Goal: Task Accomplishment & Management: Complete application form

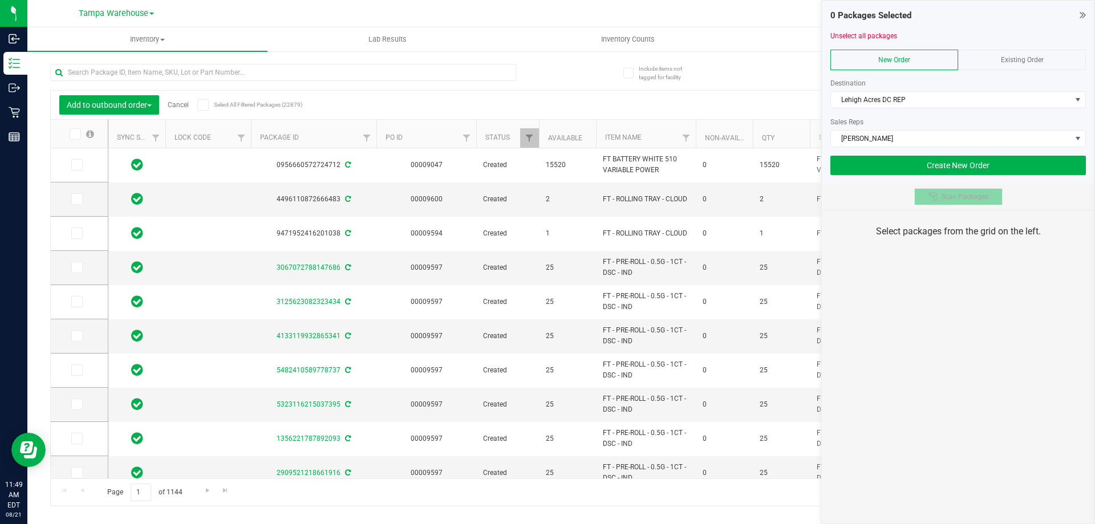
click at [966, 196] on span "Scan Packages" at bounding box center [964, 196] width 47 height 9
click at [964, 295] on div "0 Packages Selected Unselect all packages New Order Existing Order Destination …" at bounding box center [958, 262] width 274 height 524
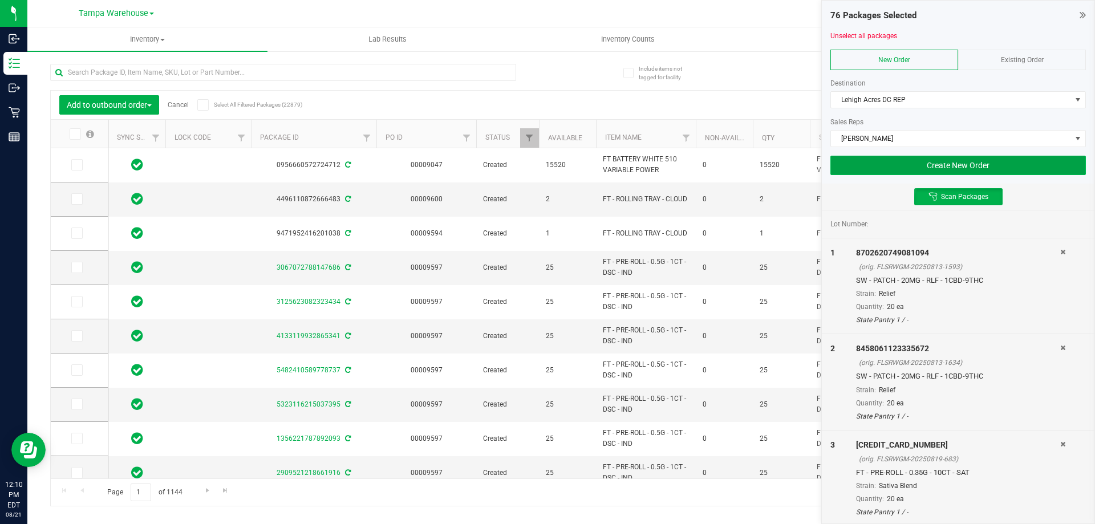
click at [908, 156] on button "Create New Order" at bounding box center [957, 165] width 255 height 19
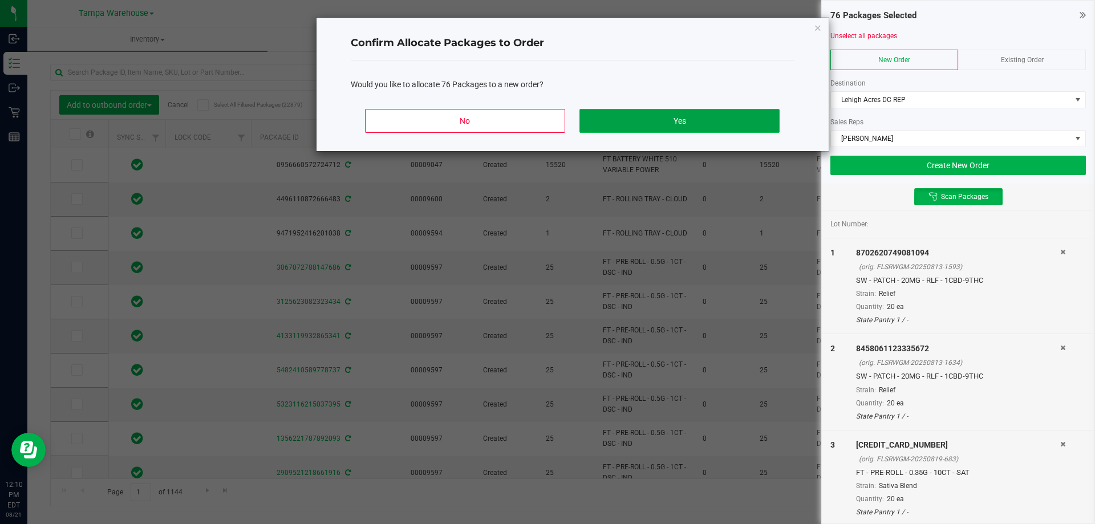
click at [707, 123] on button "Yes" at bounding box center [679, 121] width 200 height 24
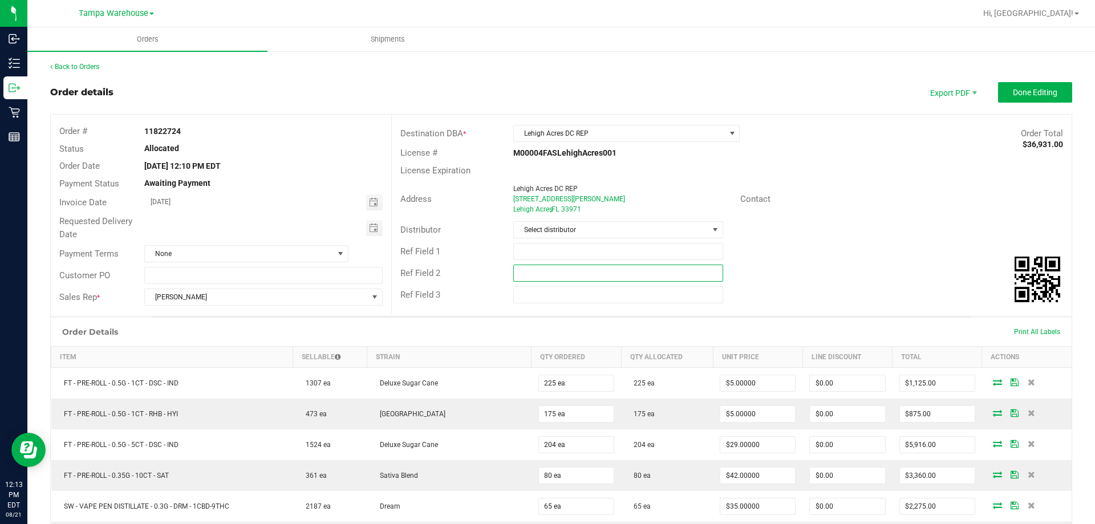
click at [577, 275] on input "text" at bounding box center [617, 273] width 209 height 17
paste input "cannabis"
type input "cannabis"
click at [568, 254] on input "text" at bounding box center [617, 251] width 209 height 17
type input "LHA DC PG4"
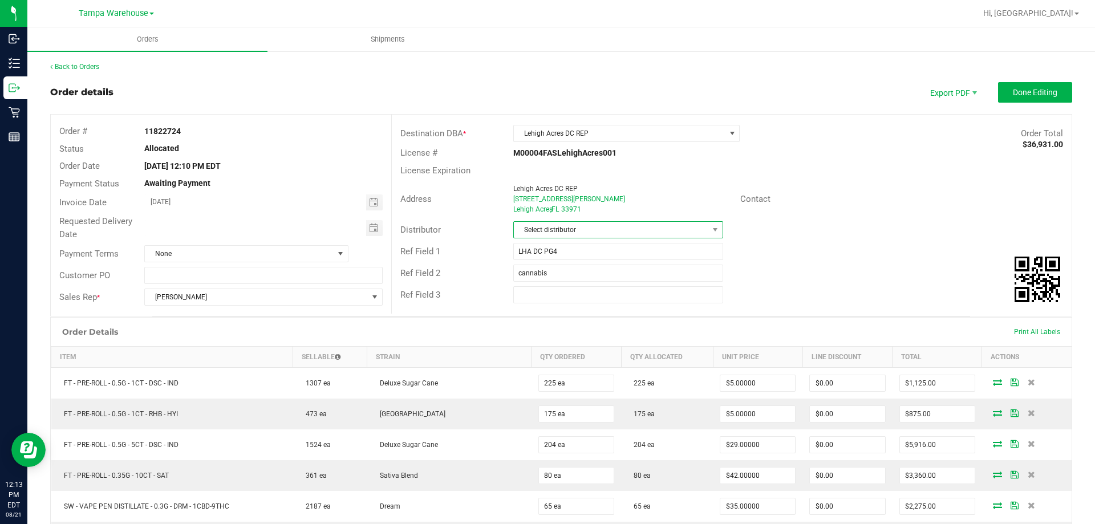
click at [575, 226] on span "Select distributor" at bounding box center [611, 230] width 194 height 16
type input "TAM"
click at [574, 291] on li "Tampa Warehouse" at bounding box center [613, 298] width 206 height 19
click at [371, 226] on span "Toggle calendar" at bounding box center [373, 228] width 9 height 9
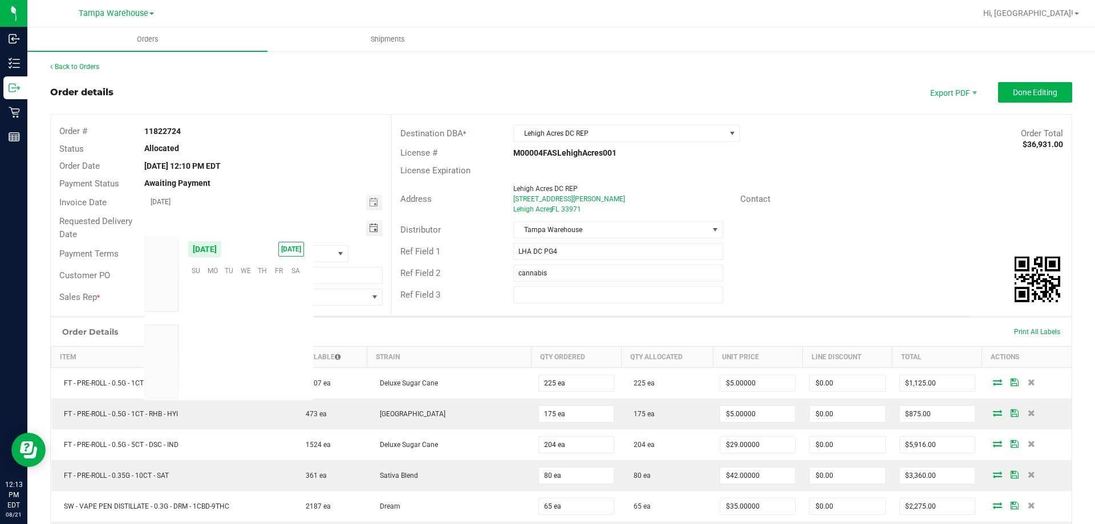
scroll to position [184826, 0]
click at [278, 343] on span "22" at bounding box center [279, 341] width 17 height 18
type input "[DATE]"
click at [1040, 97] on span "Done Editing" at bounding box center [1035, 92] width 44 height 9
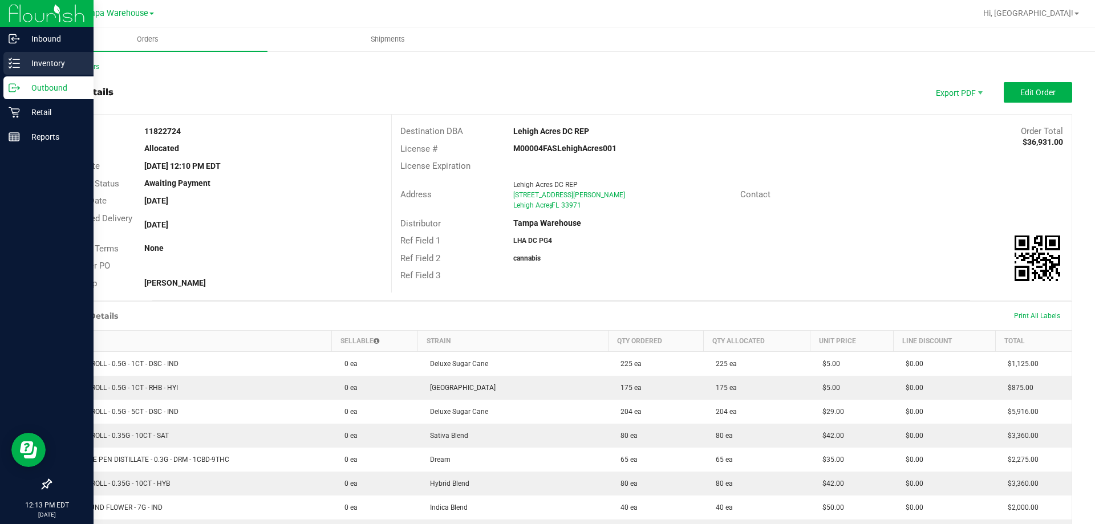
click at [15, 61] on icon at bounding box center [14, 63] width 11 height 11
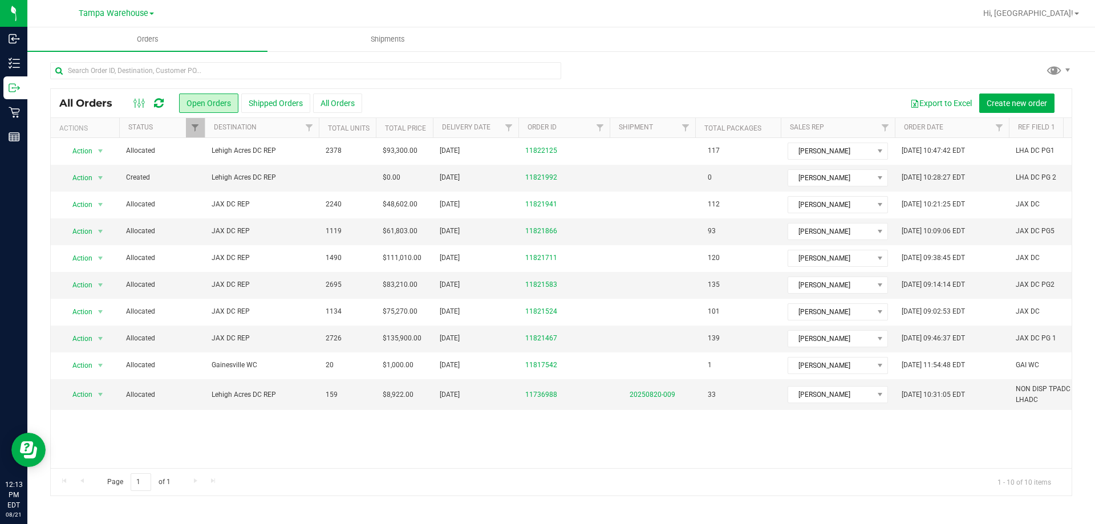
click at [157, 103] on icon at bounding box center [159, 103] width 10 height 11
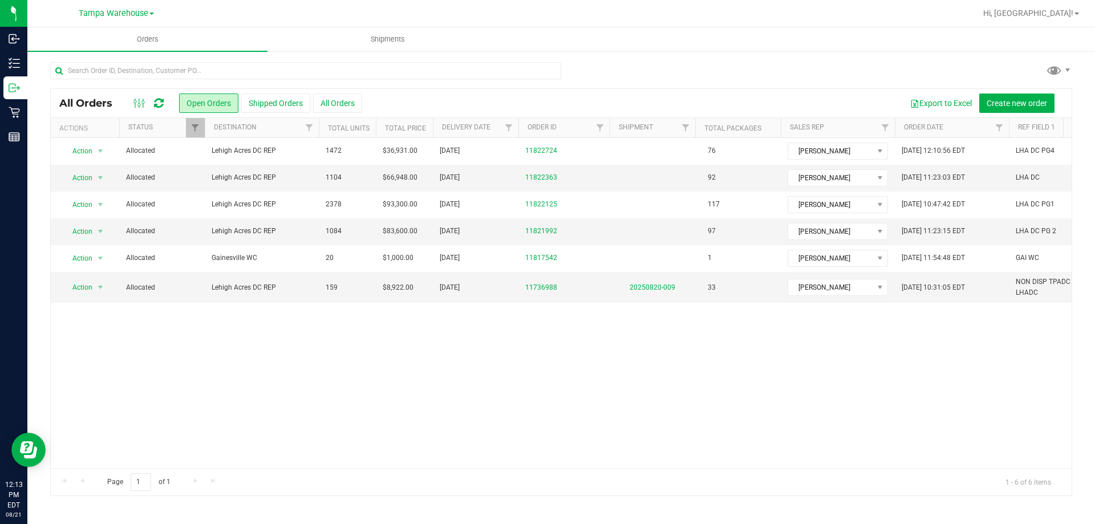
click at [161, 107] on icon at bounding box center [159, 103] width 10 height 11
click at [163, 104] on icon at bounding box center [159, 103] width 10 height 11
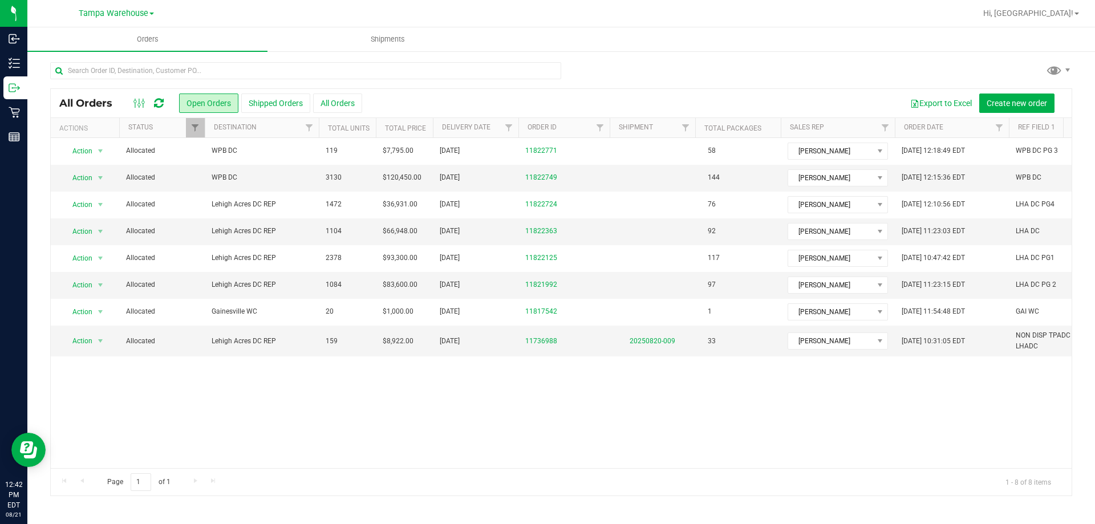
click at [155, 100] on icon at bounding box center [159, 103] width 10 height 11
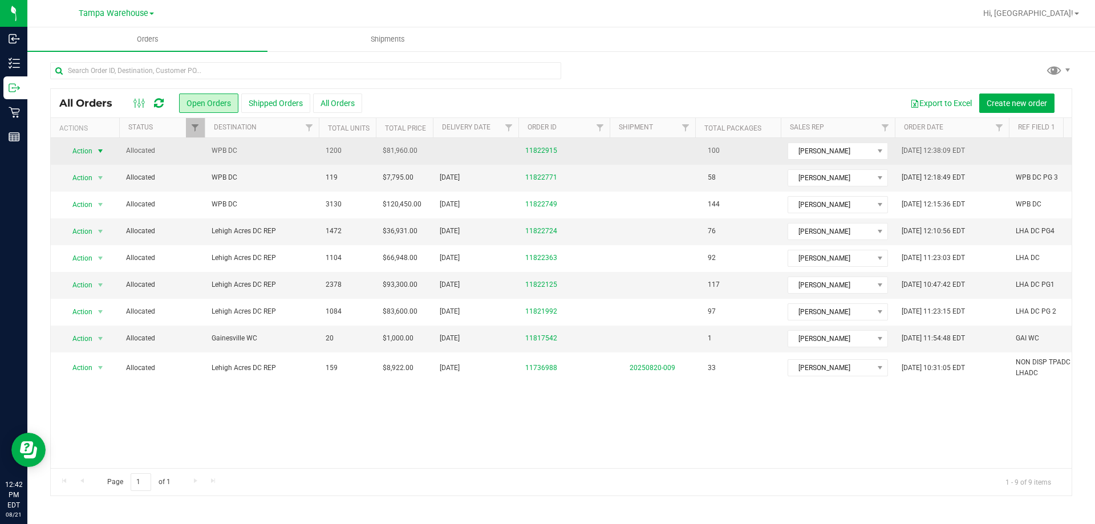
click at [86, 147] on span "Action" at bounding box center [77, 151] width 31 height 16
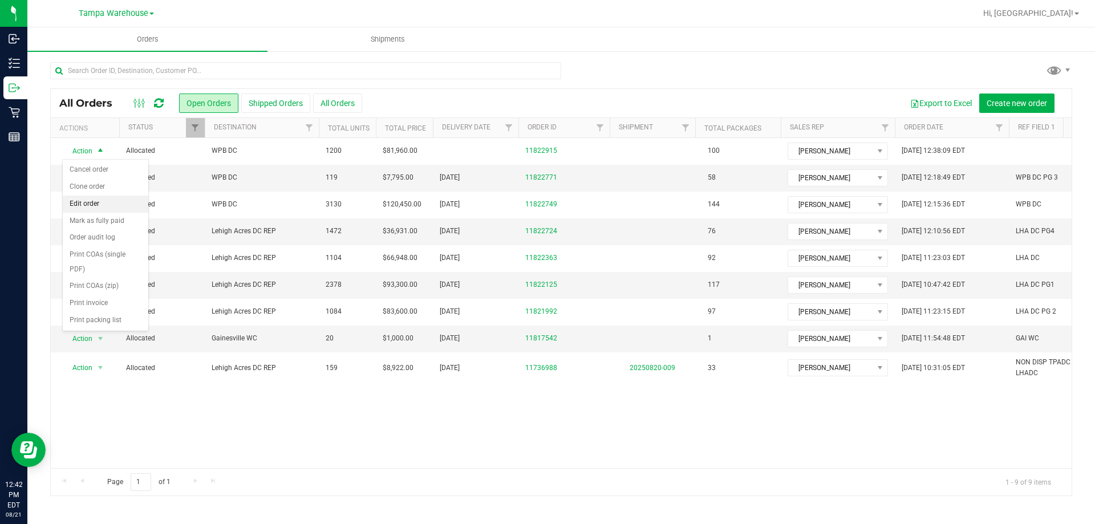
click at [124, 206] on li "Edit order" at bounding box center [106, 204] width 86 height 17
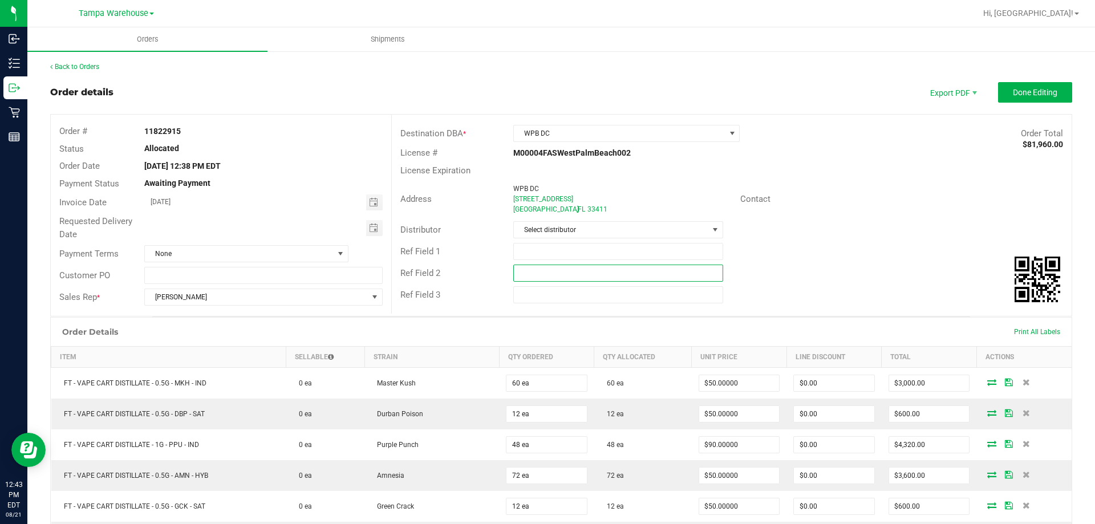
click at [651, 270] on input "text" at bounding box center [617, 273] width 209 height 17
paste input "cannabis"
type input "cannabis"
click at [636, 257] on input "text" at bounding box center [617, 251] width 209 height 17
type input "WPB DC PG4"
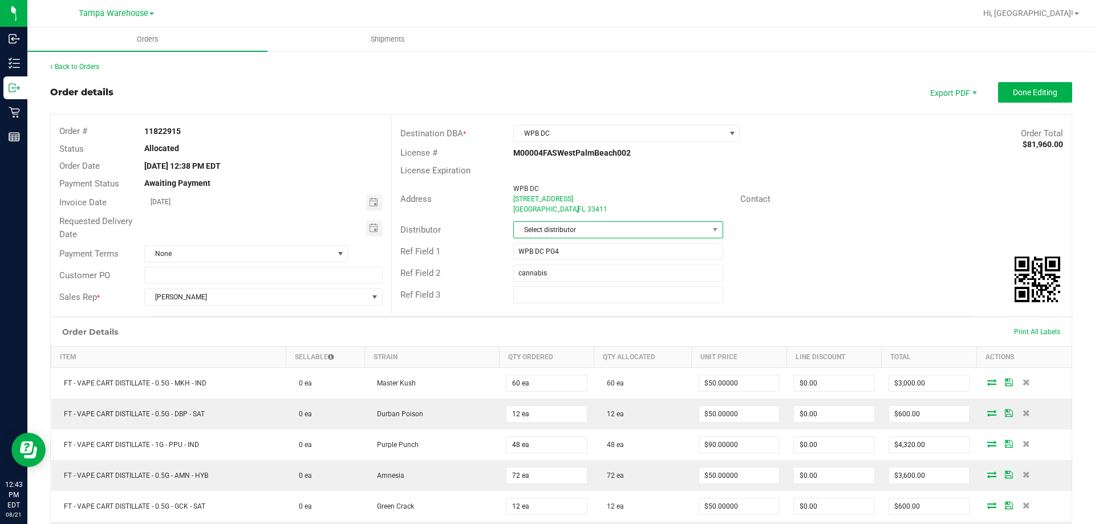
click at [646, 231] on span "Select distributor" at bounding box center [611, 230] width 194 height 16
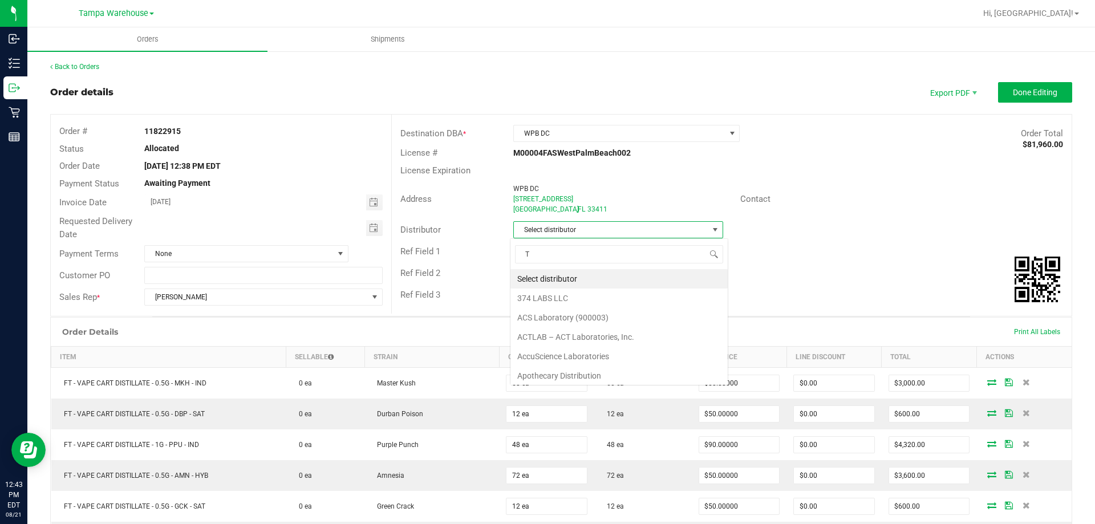
scroll to position [17, 208]
type input "TAM"
click at [559, 295] on li "Tampa Warehouse" at bounding box center [613, 298] width 206 height 19
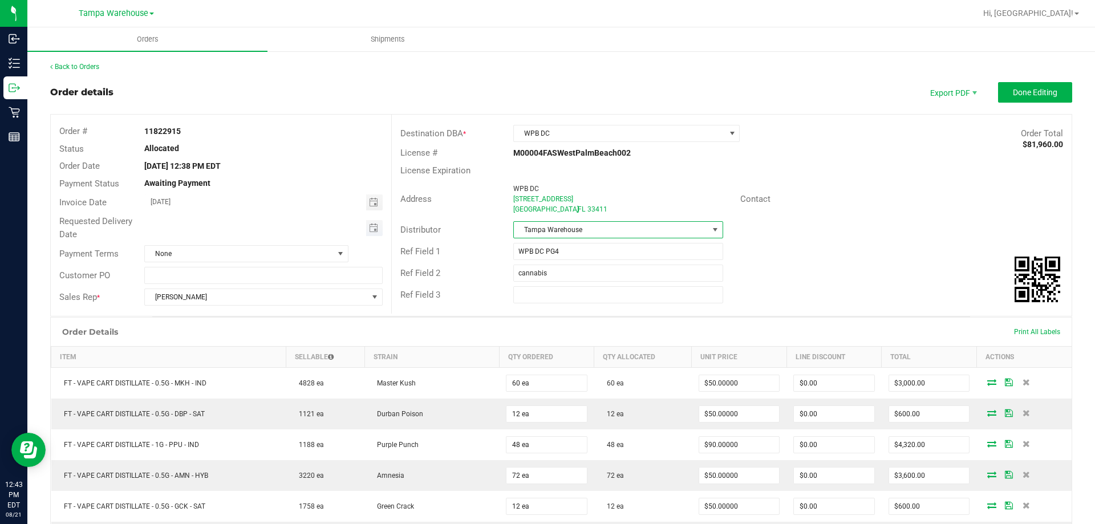
click at [378, 228] on span "Toggle calendar" at bounding box center [374, 228] width 17 height 16
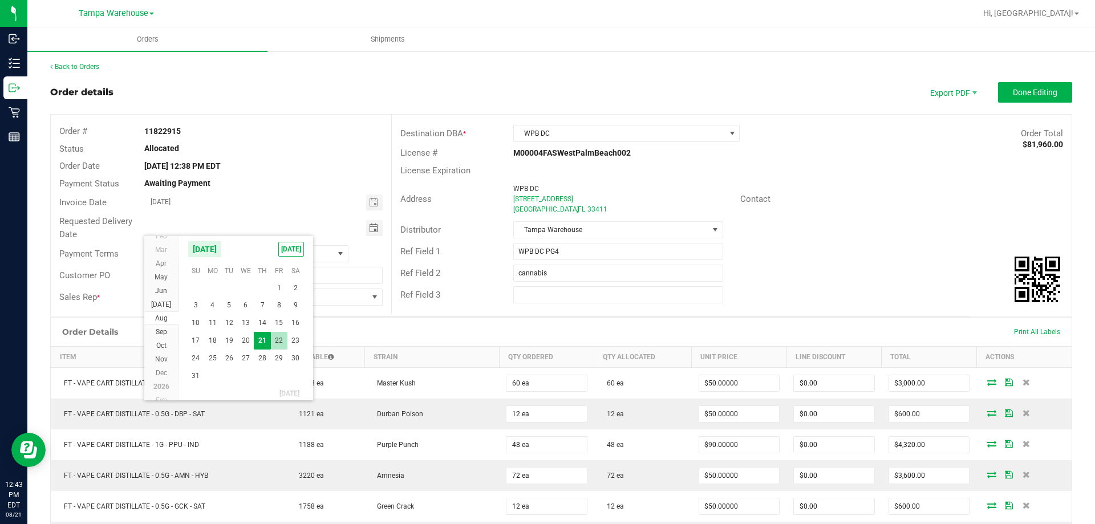
click at [277, 343] on span "22" at bounding box center [279, 341] width 17 height 18
type input "[DATE]"
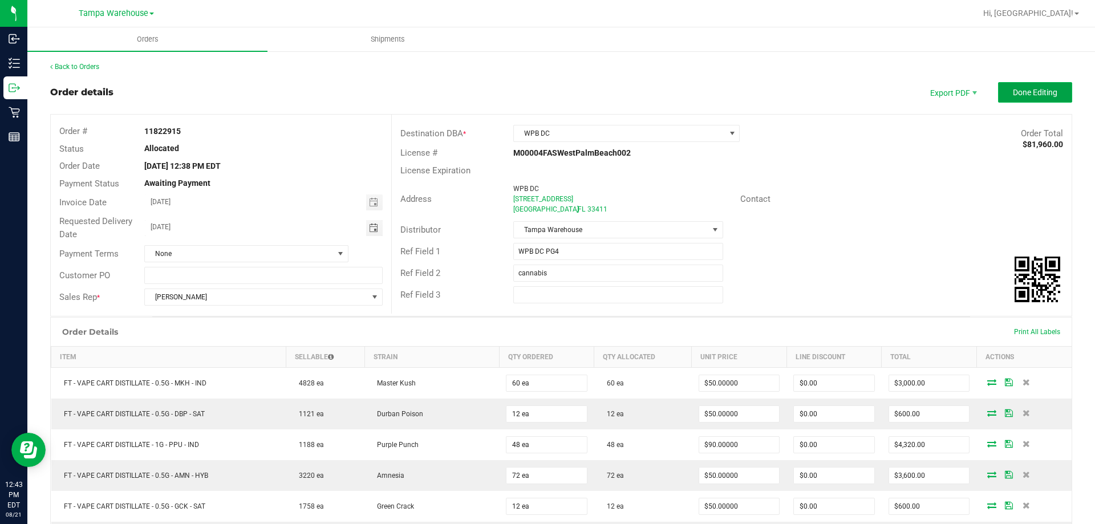
click at [1015, 100] on button "Done Editing" at bounding box center [1035, 92] width 74 height 21
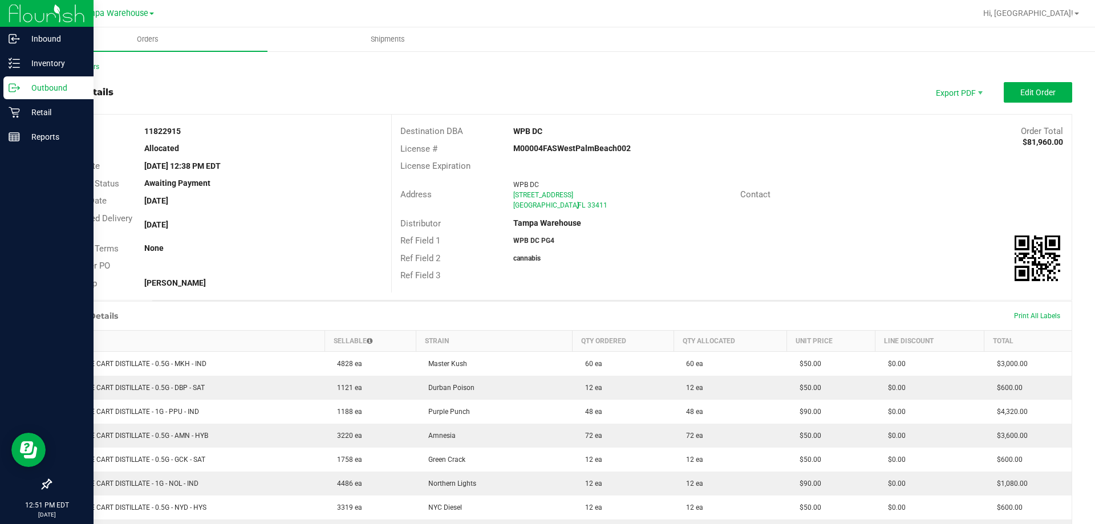
click at [18, 86] on icon at bounding box center [14, 87] width 11 height 11
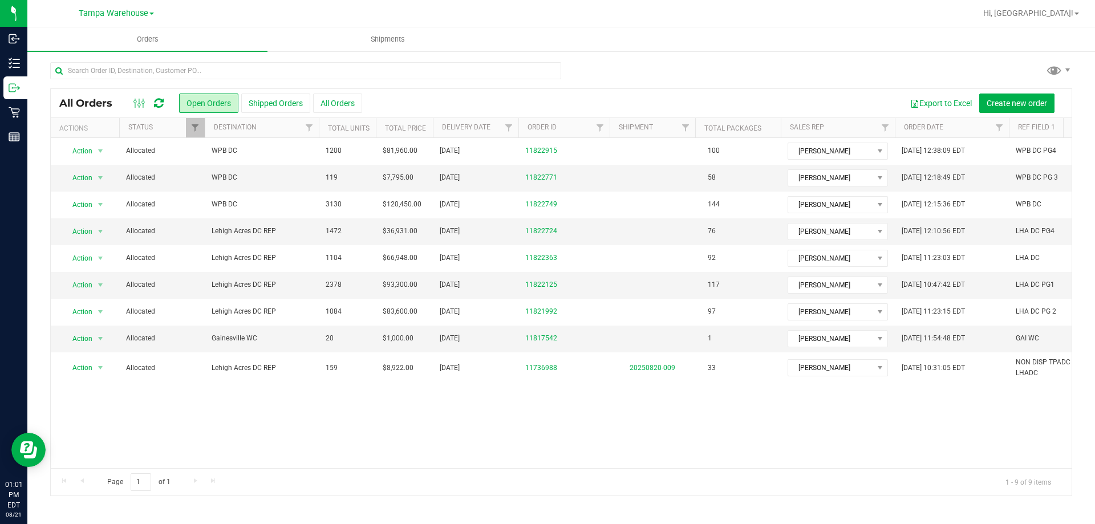
click at [159, 105] on icon at bounding box center [159, 103] width 10 height 11
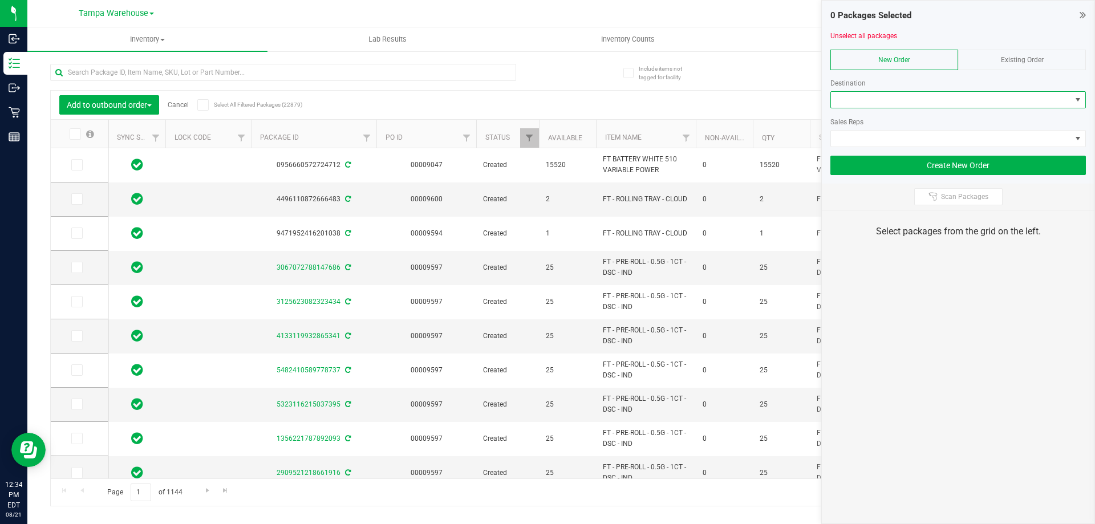
click at [860, 100] on span at bounding box center [951, 100] width 240 height 16
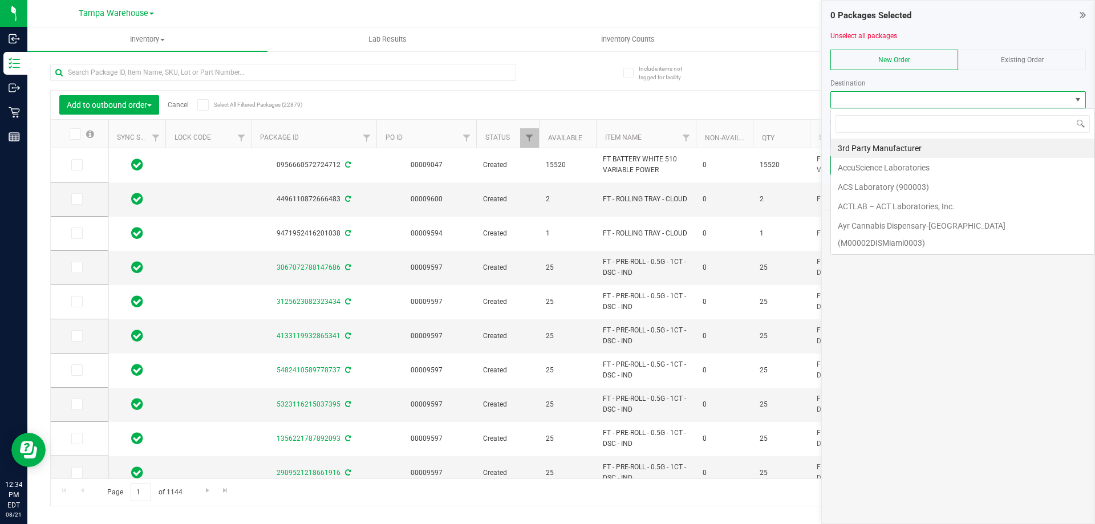
scroll to position [17, 255]
type input "WPB"
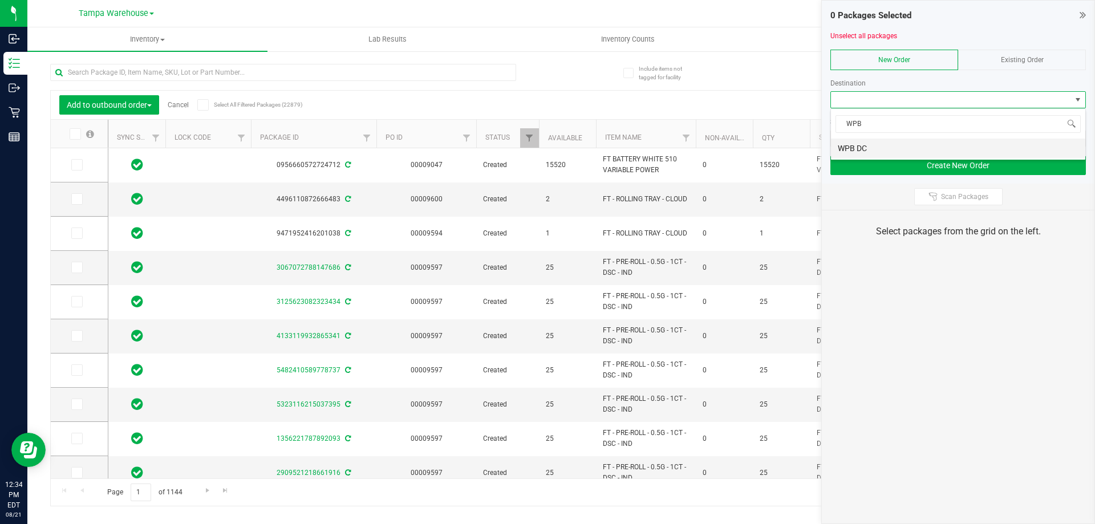
click at [875, 147] on li "WPB DC" at bounding box center [958, 148] width 254 height 19
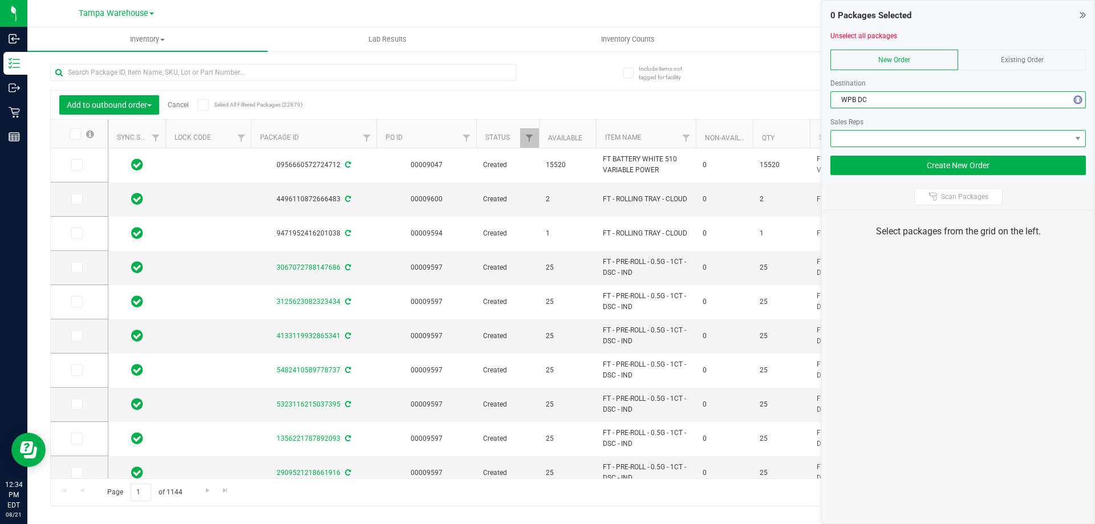
click at [879, 139] on span at bounding box center [951, 139] width 240 height 16
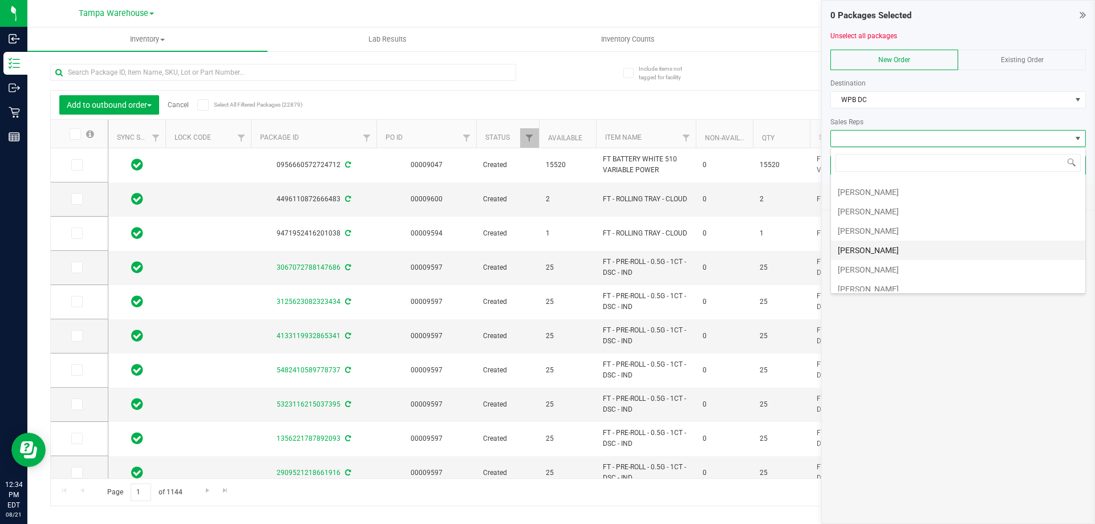
scroll to position [114, 0]
click at [903, 194] on li "[PERSON_NAME]" at bounding box center [958, 189] width 254 height 19
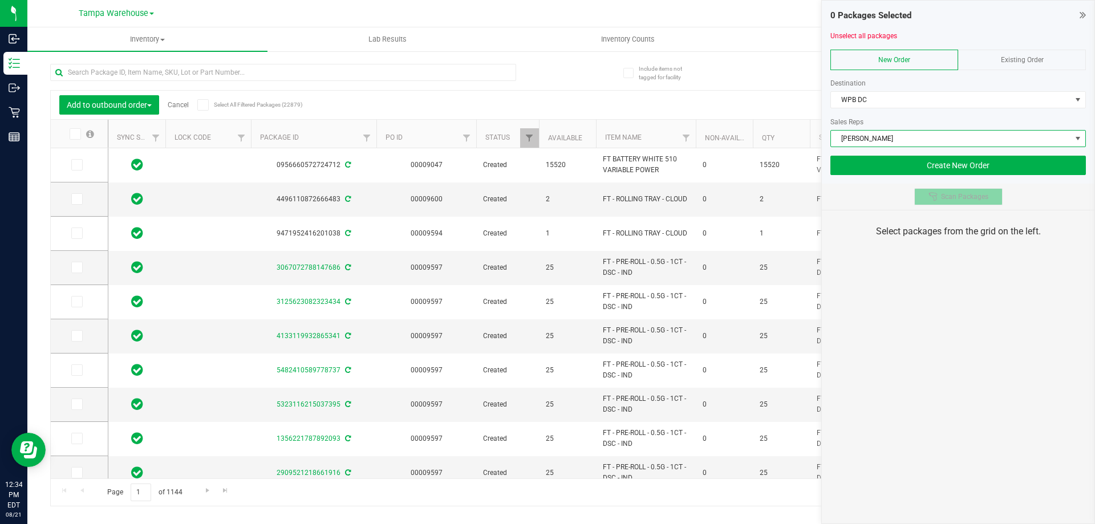
click at [928, 193] on button "Scan Packages" at bounding box center [958, 196] width 88 height 17
click at [959, 344] on div "0 Packages Selected Unselect all packages New Order Existing Order Destination …" at bounding box center [958, 262] width 274 height 524
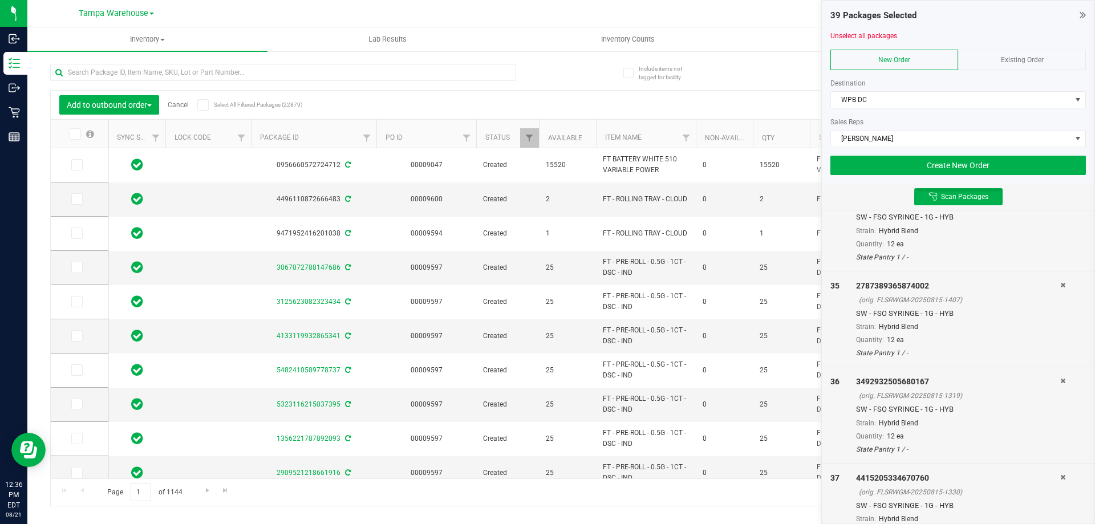
scroll to position [3462, 0]
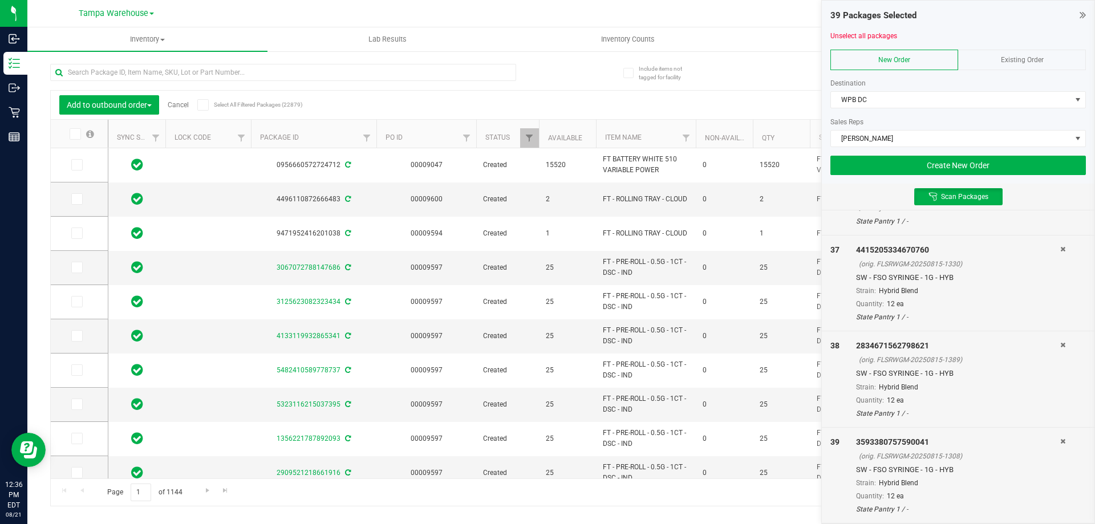
click at [1039, 201] on div "Scan Packages" at bounding box center [958, 197] width 273 height 26
click at [1028, 168] on button "Create New Order" at bounding box center [957, 165] width 255 height 19
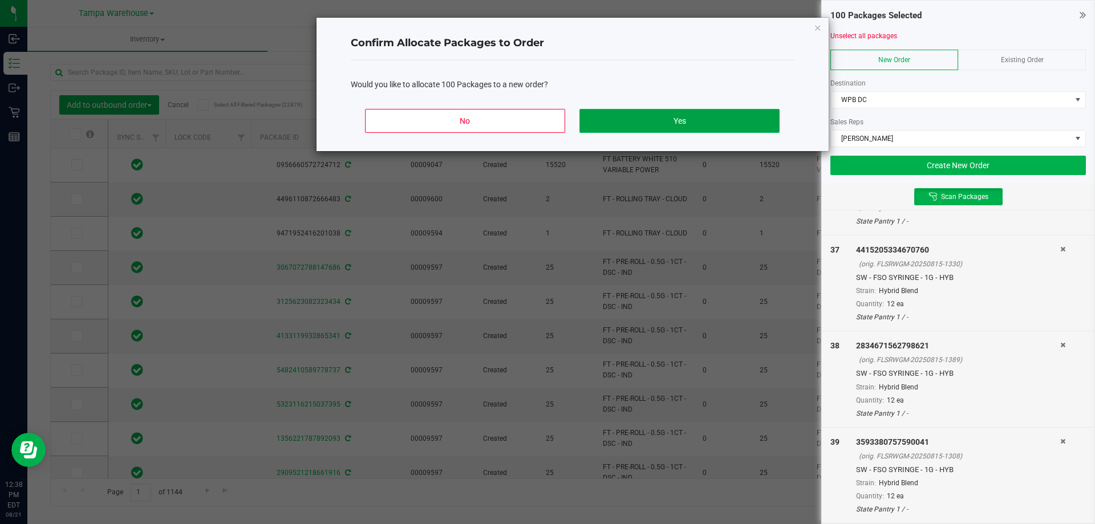
click at [754, 118] on button "Yes" at bounding box center [679, 121] width 200 height 24
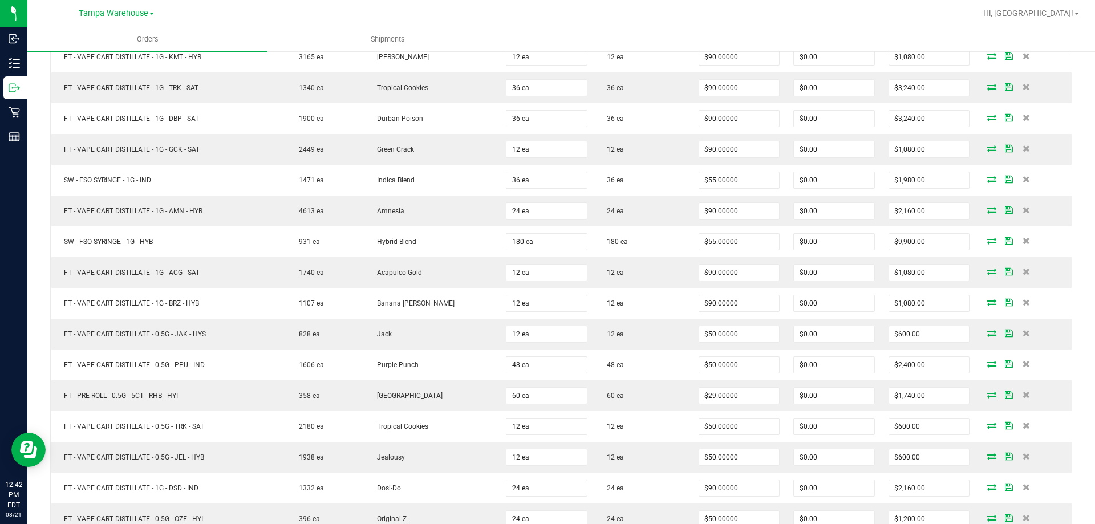
scroll to position [741, 0]
